Goal: Information Seeking & Learning: Understand process/instructions

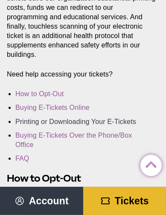
scroll to position [272, 0]
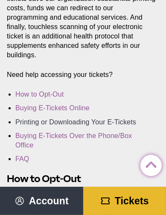
click at [64, 121] on link "Printing or Downloading Your E-Tickets" at bounding box center [75, 121] width 121 height 7
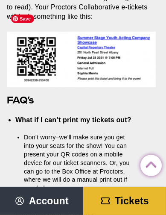
scroll to position [2367, 0]
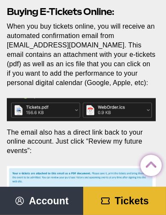
scroll to position [963, 0]
